Goal: Transaction & Acquisition: Subscribe to service/newsletter

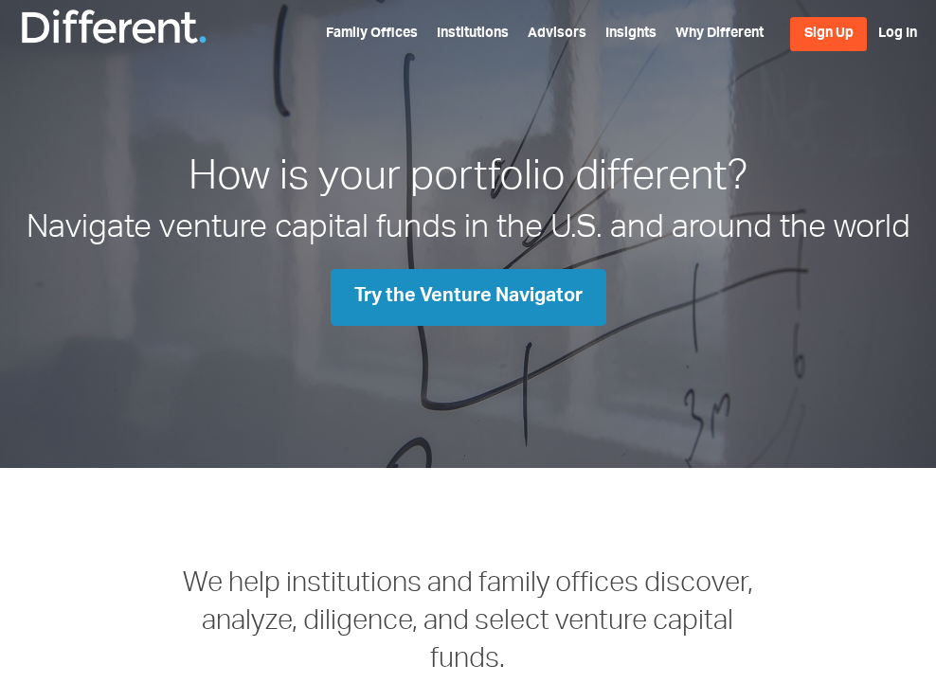
click at [468, 297] on span "Try the Venture Navigator" at bounding box center [468, 297] width 228 height 19
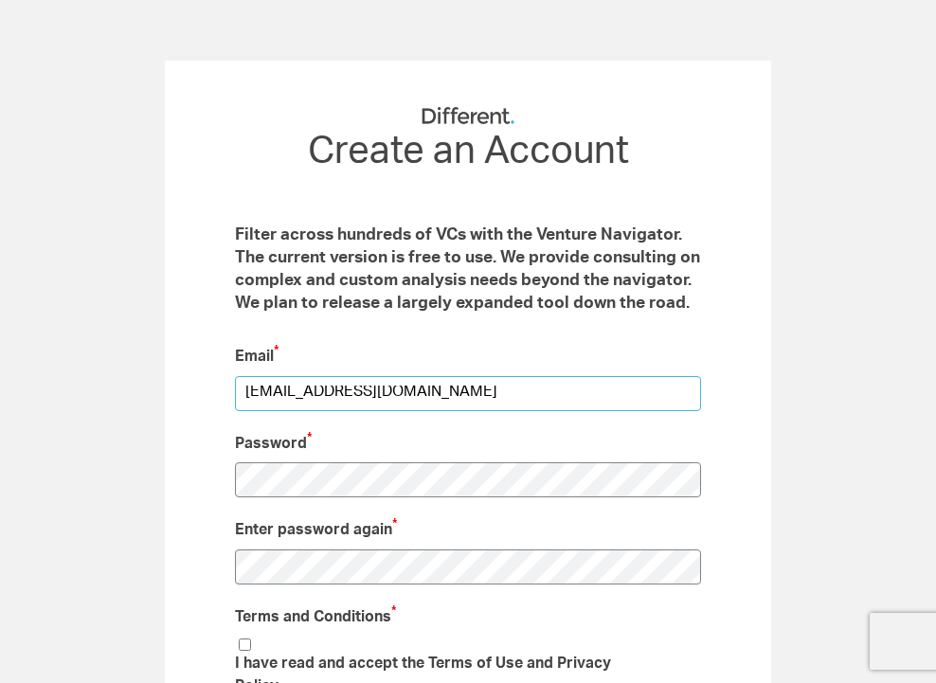
type input "[EMAIL_ADDRESS][DOMAIN_NAME]"
